Goal: Information Seeking & Learning: Learn about a topic

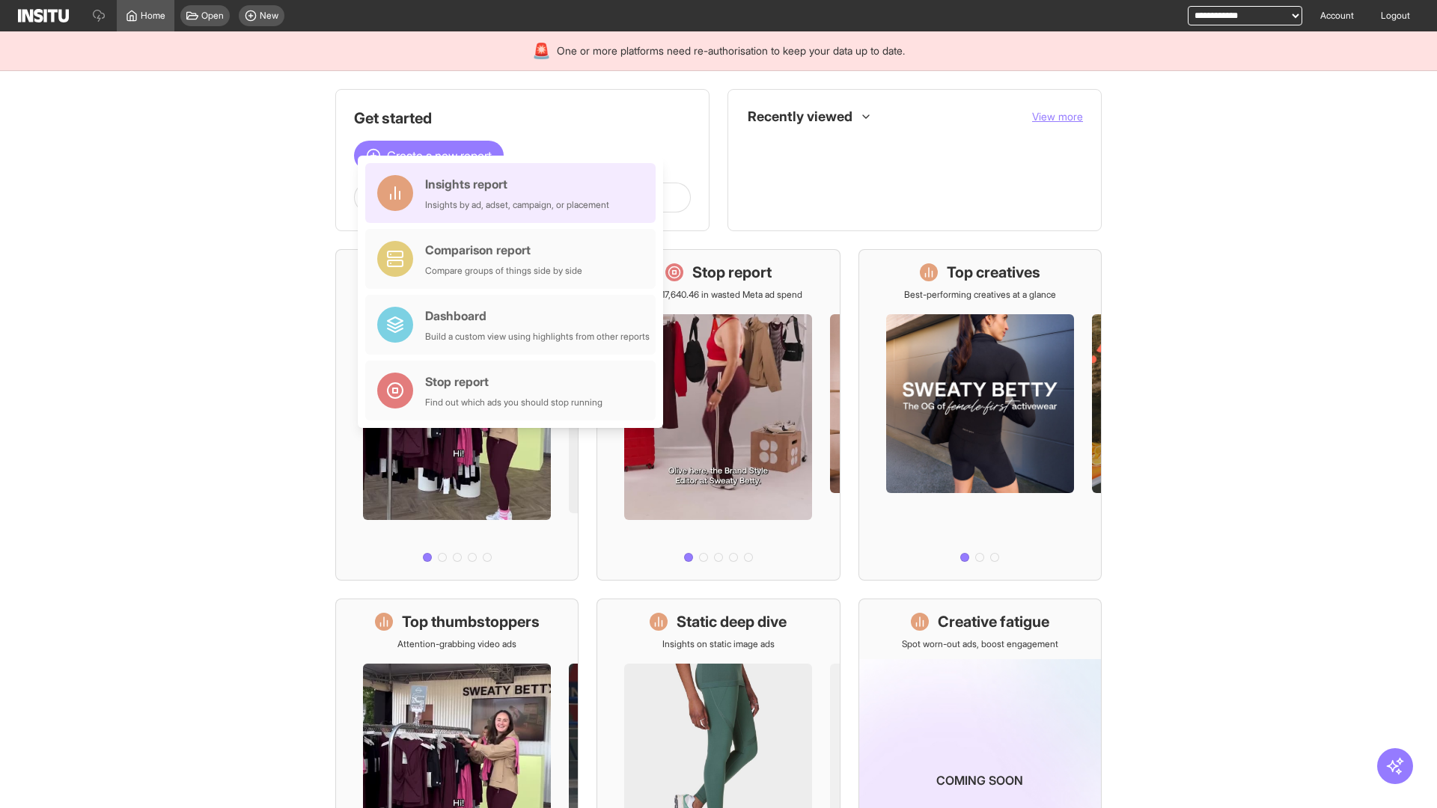
click at [514, 193] on div "Insights report Insights by ad, adset, campaign, or placement" at bounding box center [517, 193] width 184 height 36
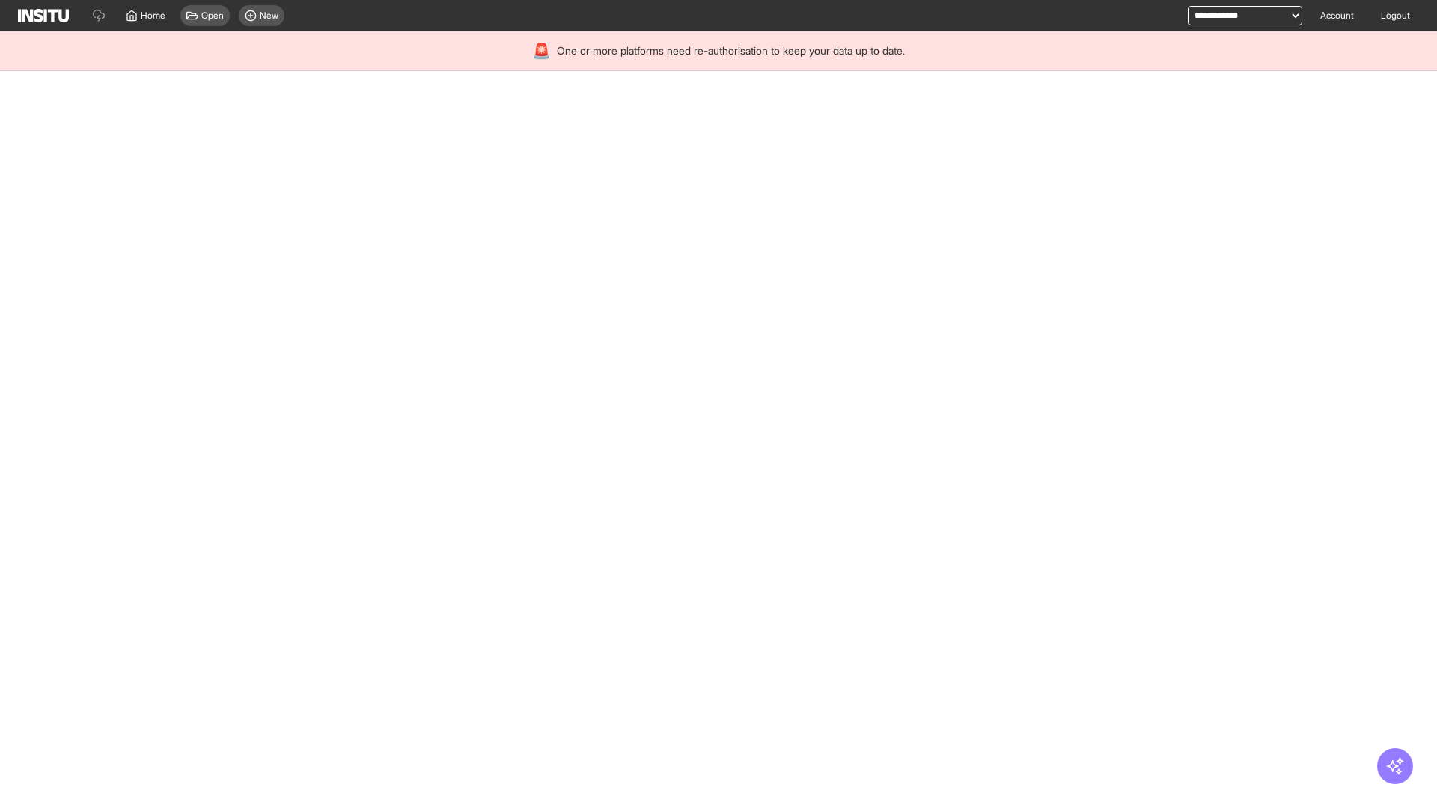
select select "**"
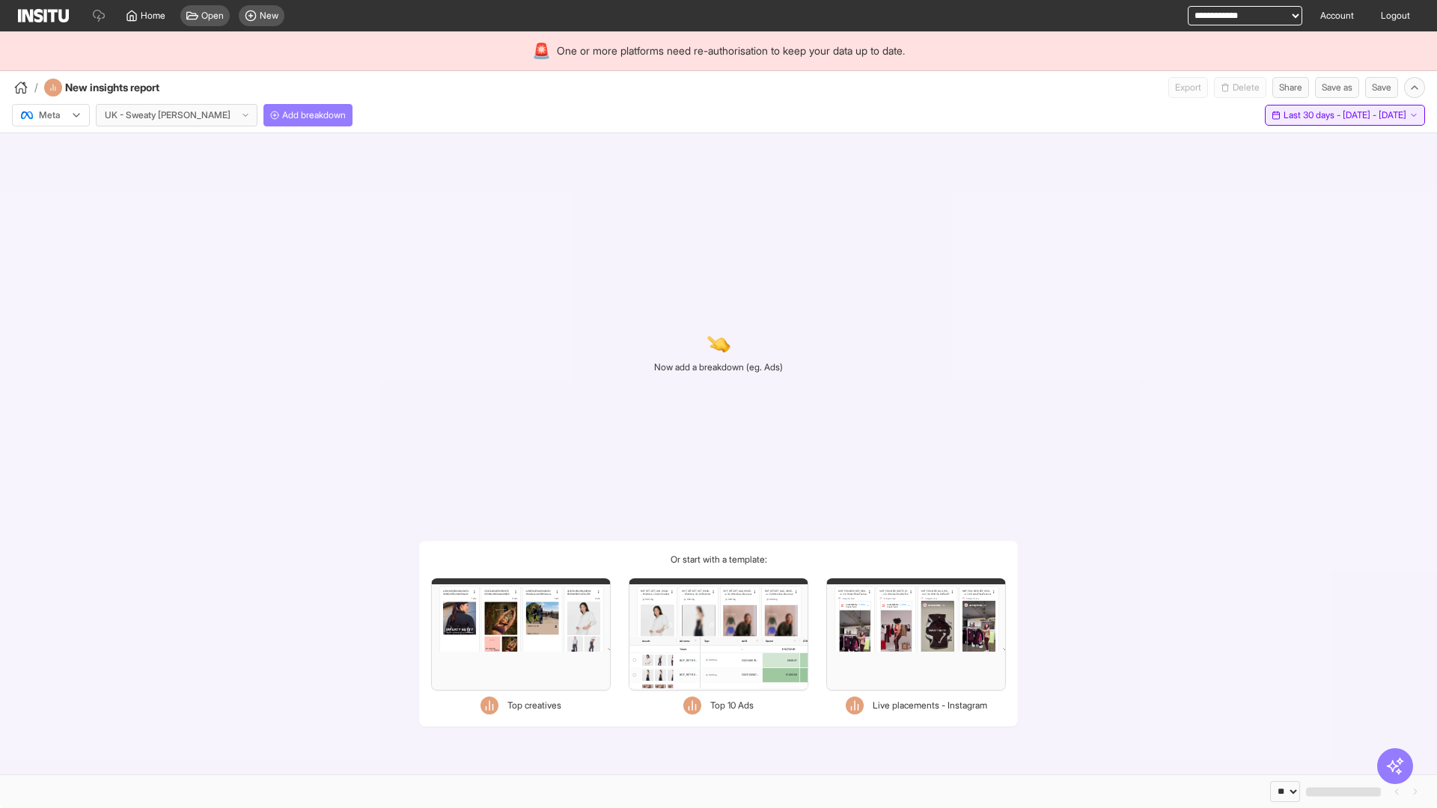
click at [1312, 115] on span "Last 30 days - [DATE] - [DATE]" at bounding box center [1344, 115] width 123 height 12
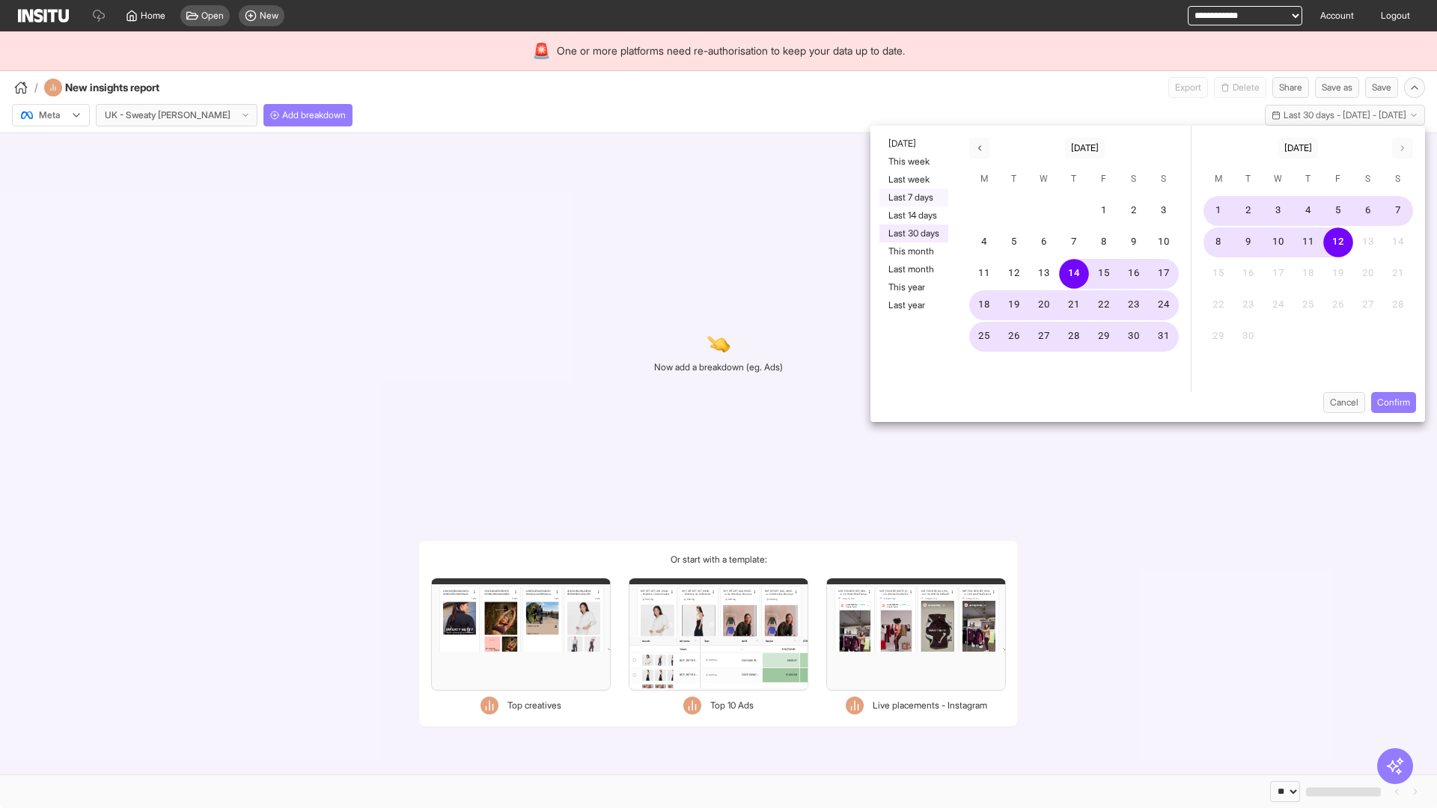
click at [912, 198] on button "Last 7 days" at bounding box center [913, 198] width 69 height 18
